Goal: Check status: Check status

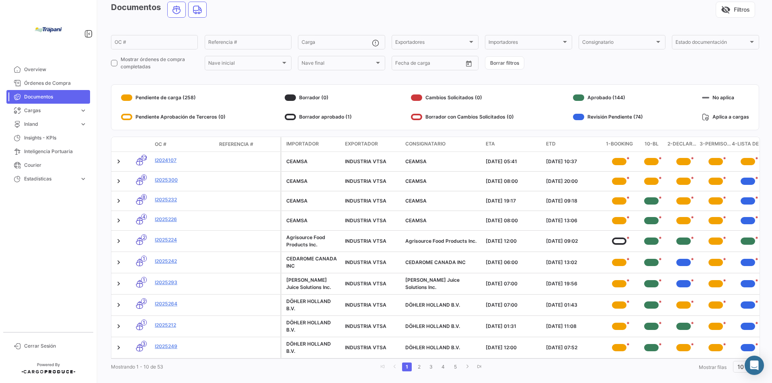
scroll to position [40, 0]
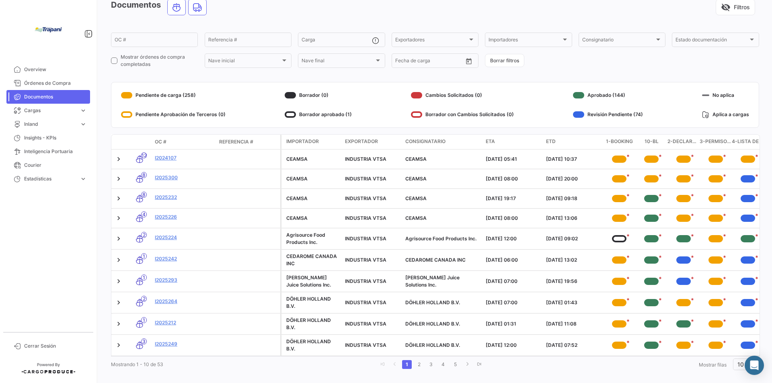
click at [166, 141] on div "OC #" at bounding box center [184, 141] width 58 height 7
click at [48, 96] on span "Documentos" at bounding box center [55, 96] width 63 height 7
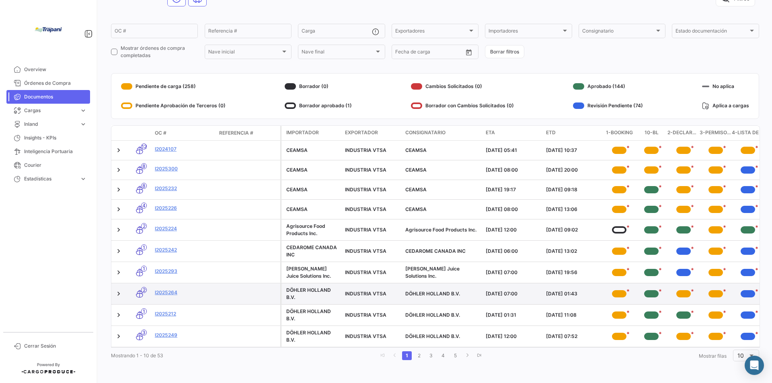
scroll to position [55, 0]
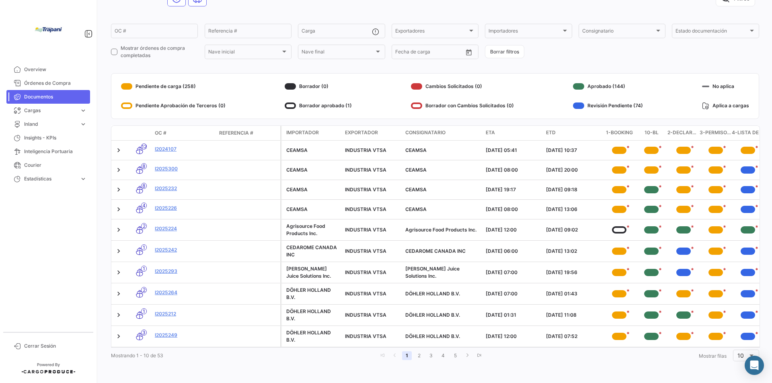
click at [404, 355] on link "1" at bounding box center [407, 355] width 10 height 9
click at [392, 355] on icon "go to previous page" at bounding box center [394, 355] width 5 height 5
click at [47, 95] on span "Documentos" at bounding box center [55, 96] width 63 height 7
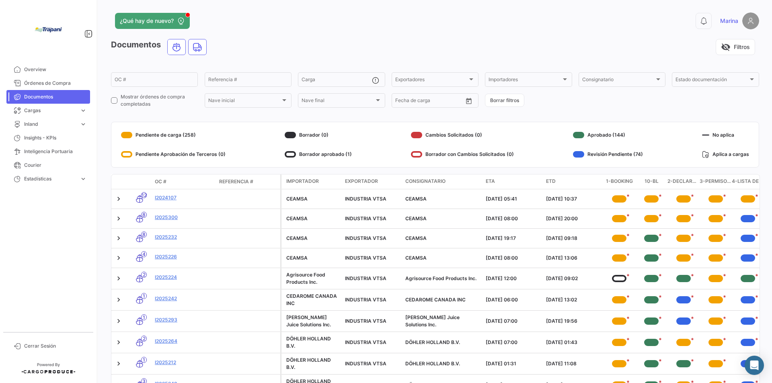
scroll to position [0, 0]
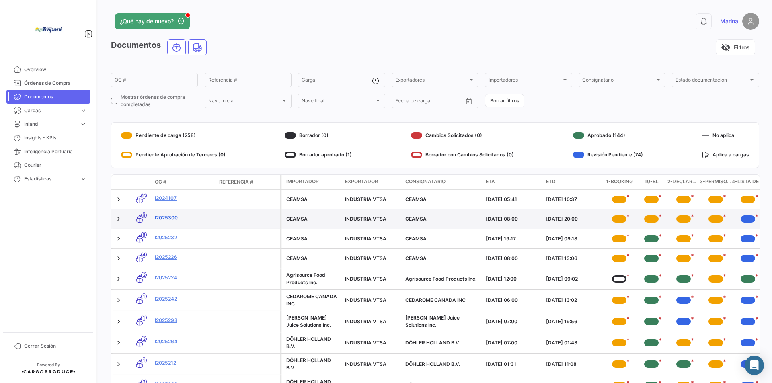
click at [166, 218] on link "I2025300" at bounding box center [184, 217] width 58 height 7
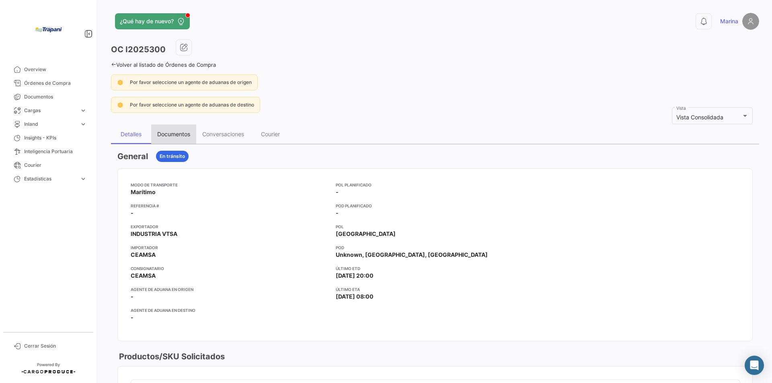
click at [168, 137] on div "Documentos" at bounding box center [173, 134] width 33 height 7
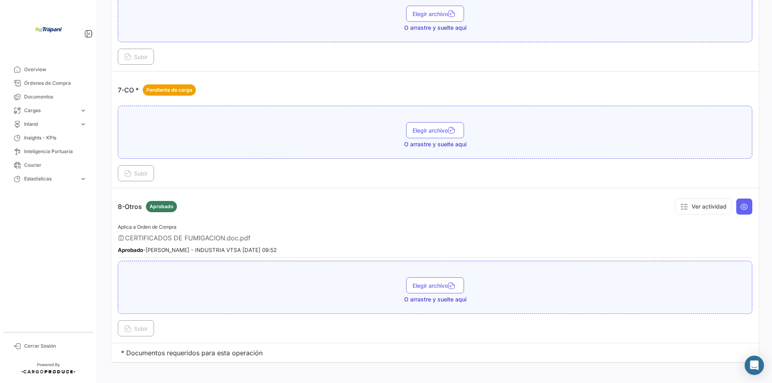
scroll to position [914, 0]
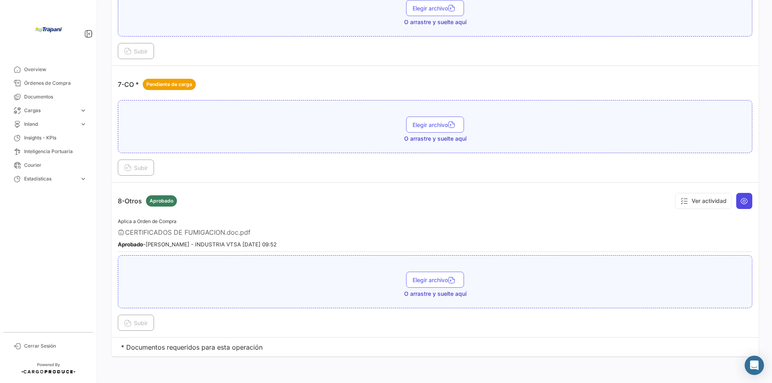
click at [740, 198] on icon at bounding box center [744, 201] width 8 height 8
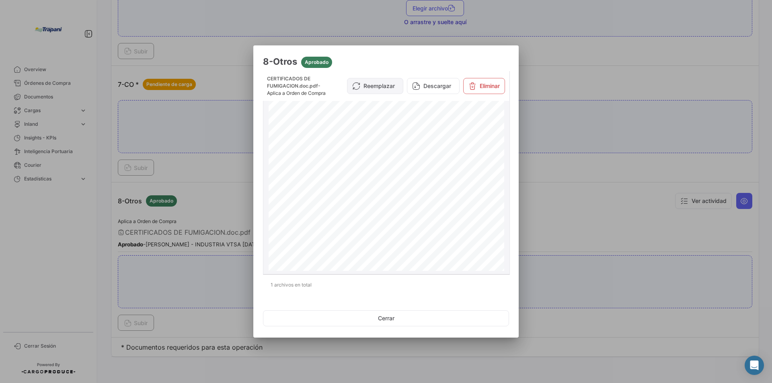
click at [371, 87] on button "Reemplazar" at bounding box center [375, 86] width 56 height 16
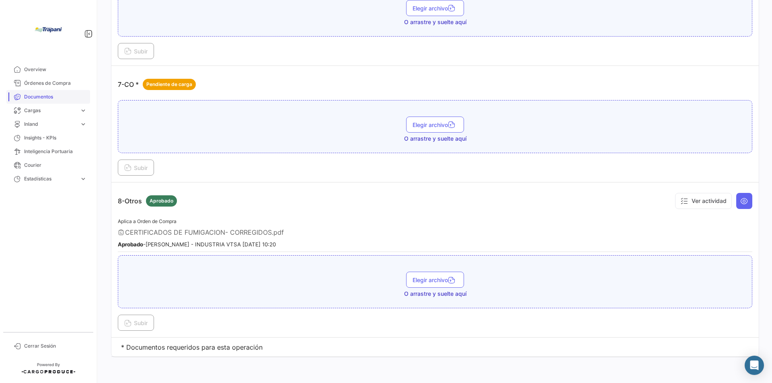
click at [35, 94] on span "Documentos" at bounding box center [55, 96] width 63 height 7
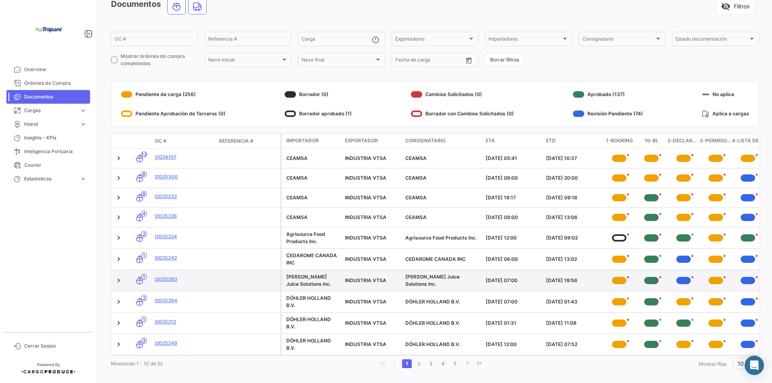
scroll to position [40, 0]
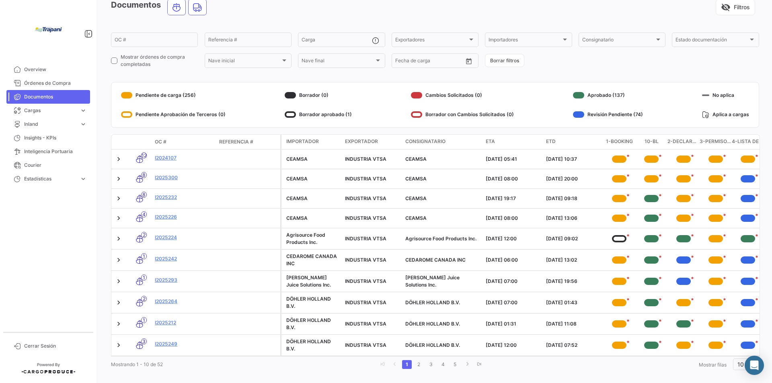
click at [160, 140] on span "OC #" at bounding box center [161, 141] width 12 height 7
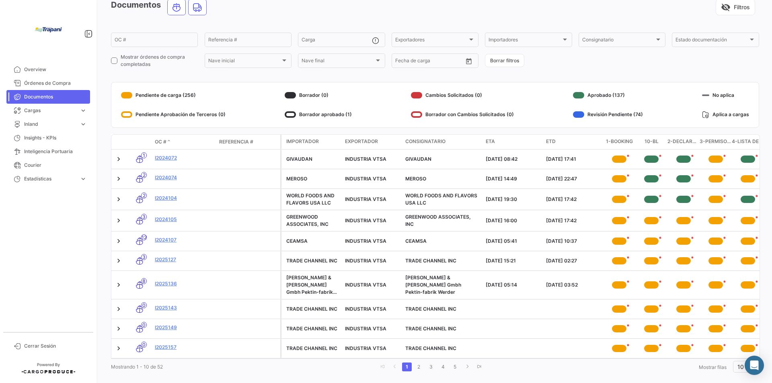
click at [168, 141] on span at bounding box center [168, 141] width 5 height 7
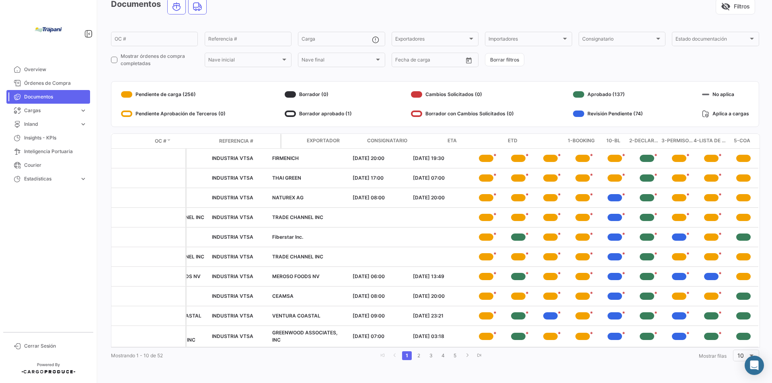
scroll to position [0, 0]
